Goal: Information Seeking & Learning: Learn about a topic

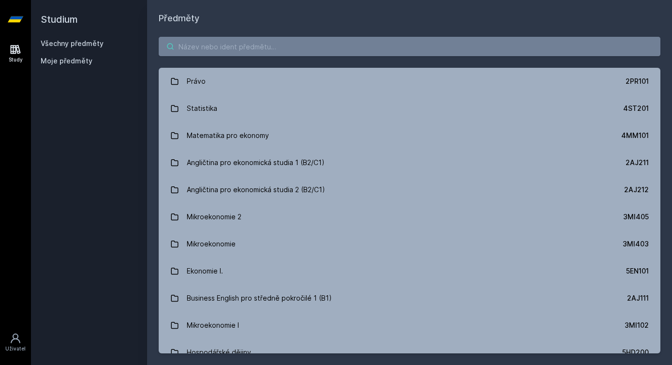
click at [234, 41] on input "search" at bounding box center [410, 46] width 502 height 19
paste input "2AJ416"
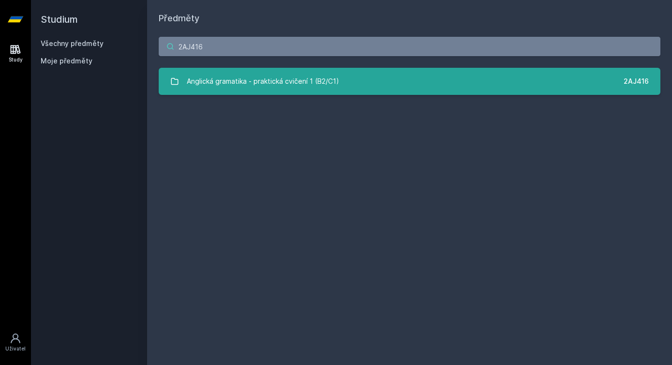
type input "2AJ416"
click at [238, 81] on div "Anglická gramatika - praktická cvičení 1 (B2/C1)" at bounding box center [263, 81] width 152 height 19
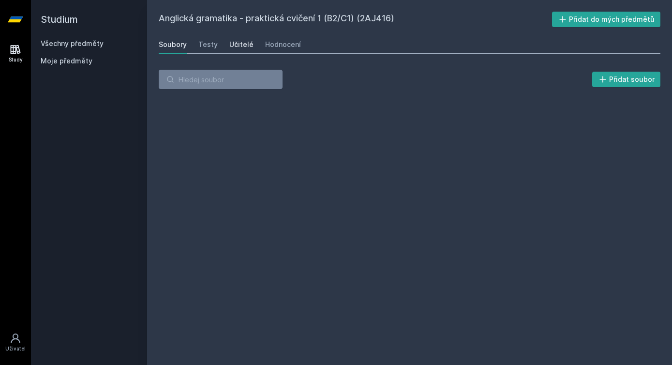
click at [240, 42] on div "Učitelé" at bounding box center [241, 45] width 24 height 10
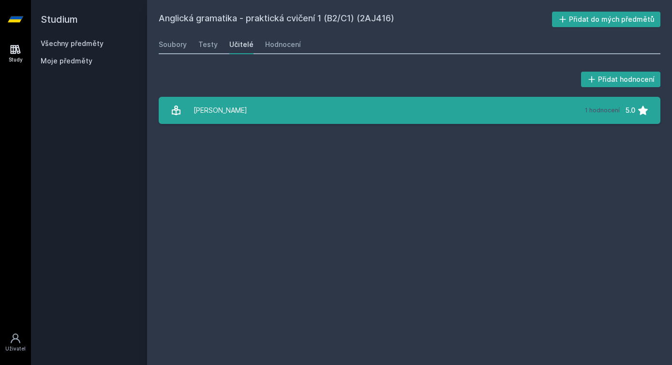
click at [266, 114] on link "[PERSON_NAME] 1 hodnocení 5.0" at bounding box center [410, 110] width 502 height 27
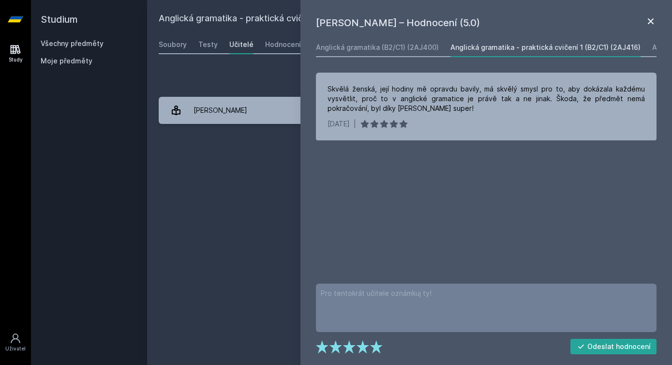
click at [653, 20] on icon at bounding box center [651, 21] width 12 height 12
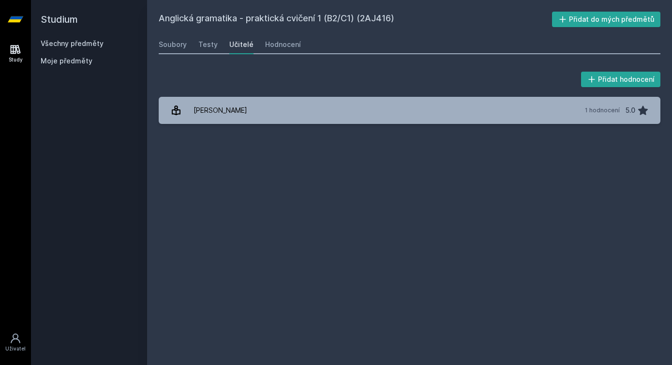
click at [198, 54] on div "Anglická gramatika - praktická cvičení 1 (B2/C1) (2AJ416) Přidat do mých předmě…" at bounding box center [410, 183] width 502 height 342
click at [206, 49] on link "Testy" at bounding box center [207, 44] width 19 height 19
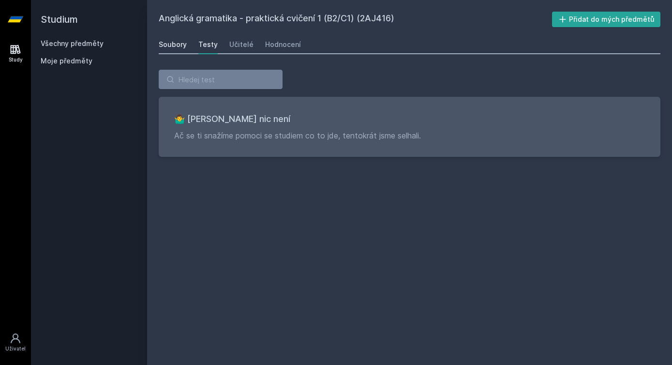
click at [178, 45] on div "Soubory" at bounding box center [173, 45] width 28 height 10
